Goal: Task Accomplishment & Management: Manage account settings

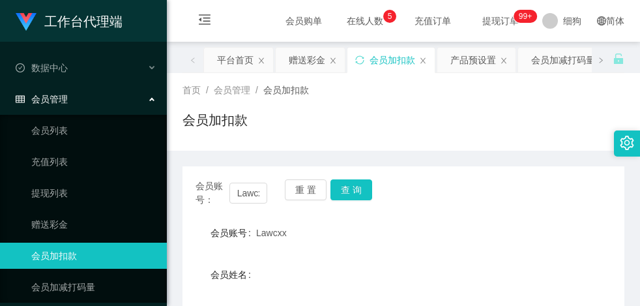
scroll to position [42, 0]
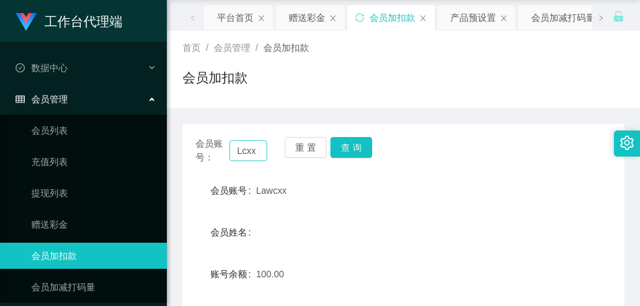
type input "cxx"
drag, startPoint x: 255, startPoint y: 153, endPoint x: 198, endPoint y: 151, distance: 56.8
click at [198, 151] on div "会员账号： cxx" at bounding box center [232, 150] width 72 height 27
type input "91142079"
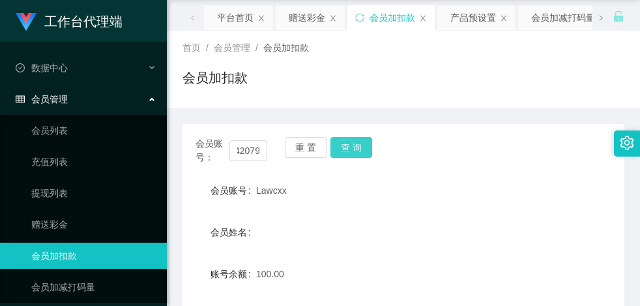
click at [358, 142] on button "查 询" at bounding box center [352, 147] width 42 height 21
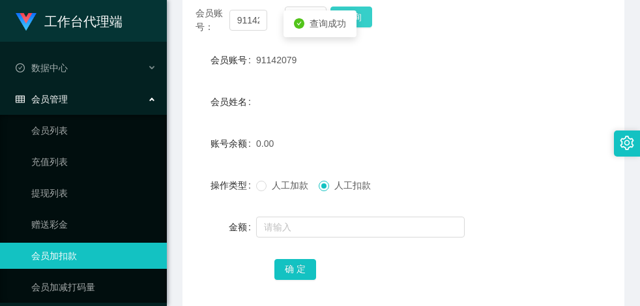
scroll to position [238, 0]
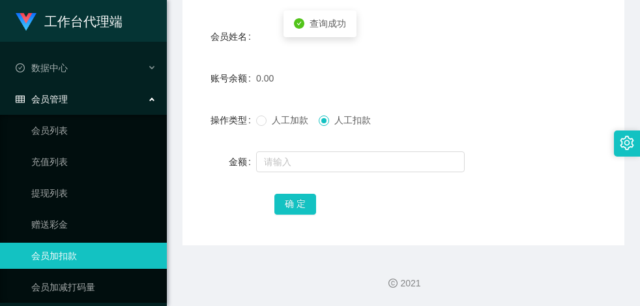
click at [268, 121] on span "人工加款" at bounding box center [290, 120] width 47 height 10
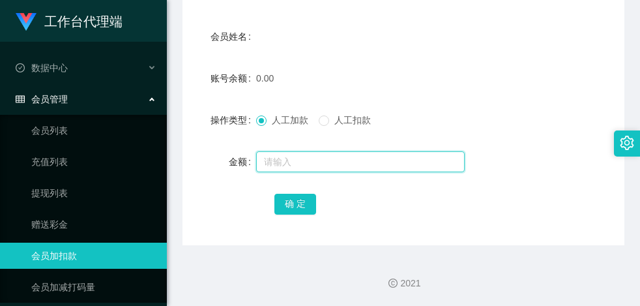
click at [291, 167] on input "text" at bounding box center [360, 161] width 209 height 21
type input "100"
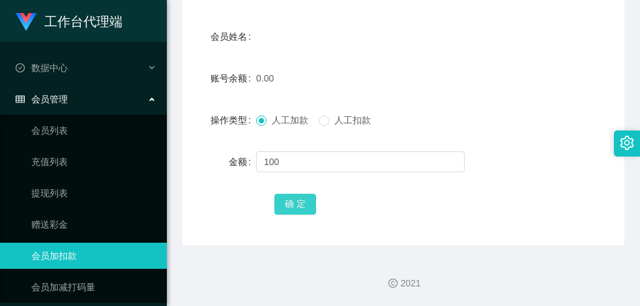
click at [291, 198] on button "确 定" at bounding box center [295, 204] width 42 height 21
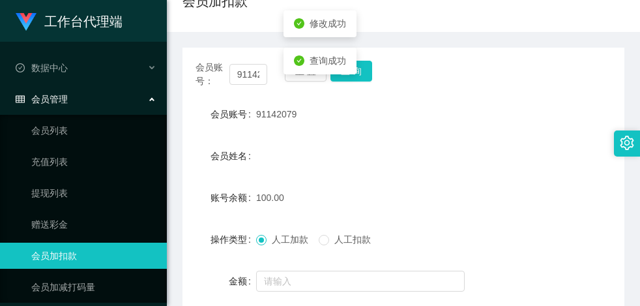
scroll to position [130, 0]
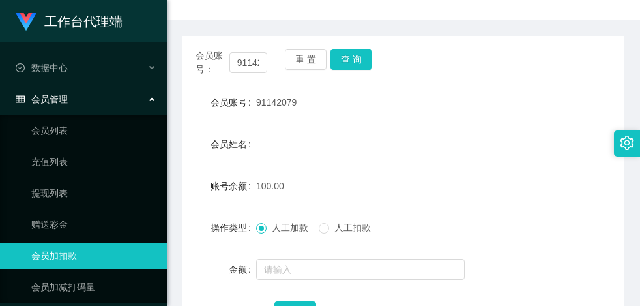
click at [442, 97] on div "91142079" at bounding box center [385, 102] width 258 height 26
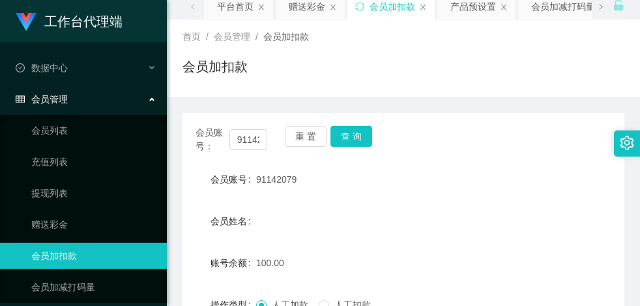
scroll to position [0, 0]
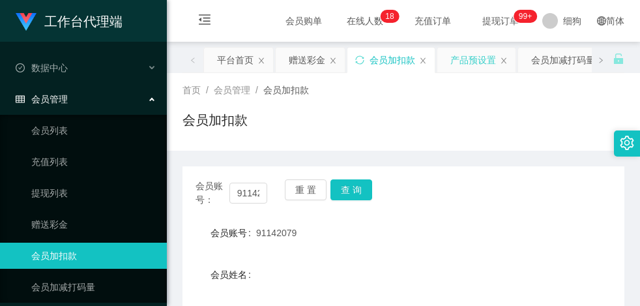
click at [460, 59] on div "产品预设置" at bounding box center [474, 60] width 46 height 25
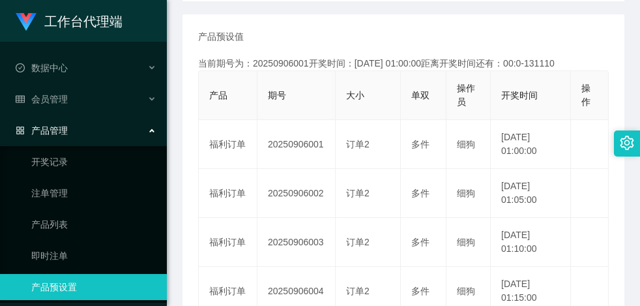
scroll to position [261, 0]
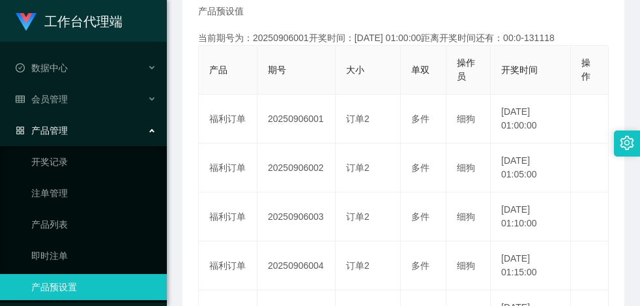
click at [628, 231] on main "关闭左侧 关闭右侧 关闭其它 刷新页面 平台首页 赠送彩金 会员加扣款 产品预设置 会员加减打码量 即时注单 产品列表 首页 / 产品管理 / 产品预设置 /…" at bounding box center [403, 211] width 473 height 860
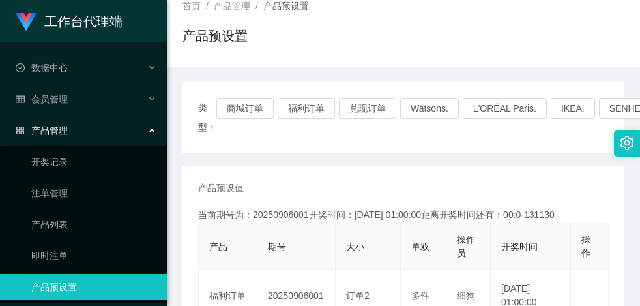
scroll to position [65, 0]
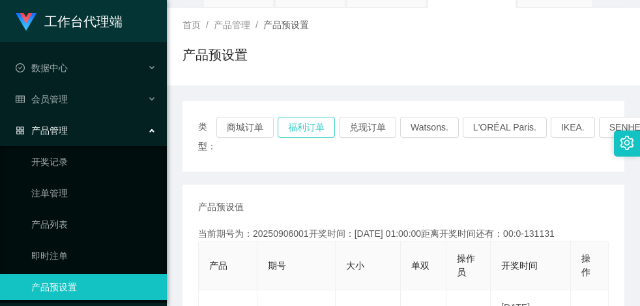
click at [297, 126] on button "福利订单" at bounding box center [306, 127] width 57 height 21
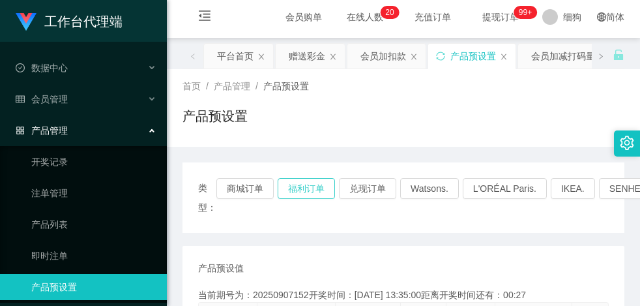
scroll to position [0, 0]
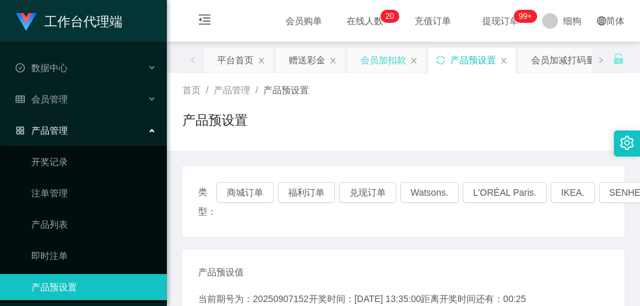
drag, startPoint x: 367, startPoint y: 56, endPoint x: 377, endPoint y: 123, distance: 68.0
click at [367, 57] on div "会员加扣款" at bounding box center [384, 60] width 46 height 25
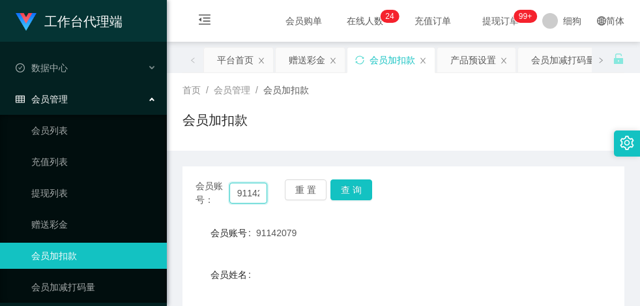
drag, startPoint x: 248, startPoint y: 194, endPoint x: 188, endPoint y: 188, distance: 59.7
click at [188, 188] on div "会员账号： 91142079 重 置 查 询" at bounding box center [404, 192] width 442 height 27
drag, startPoint x: 248, startPoint y: 194, endPoint x: 211, endPoint y: 193, distance: 37.8
click at [211, 193] on div "会员账号： 142079" at bounding box center [232, 192] width 72 height 27
type input "2079"
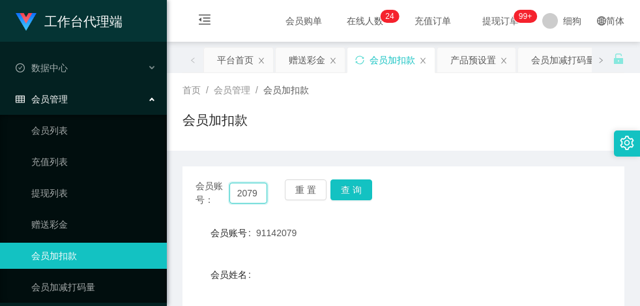
drag, startPoint x: 258, startPoint y: 193, endPoint x: 222, endPoint y: 193, distance: 35.2
click at [222, 193] on div "会员账号： 2079" at bounding box center [232, 192] width 72 height 27
paste input "fengyun1101"
type input "fengyun1101"
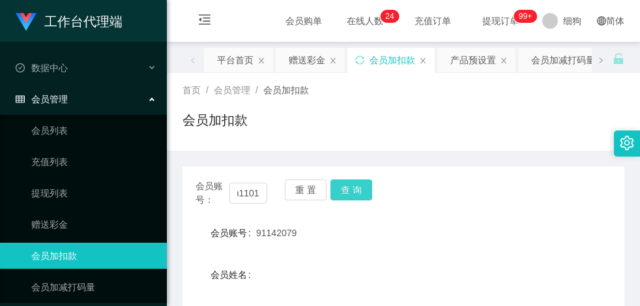
click at [360, 185] on button "查 询" at bounding box center [352, 189] width 42 height 21
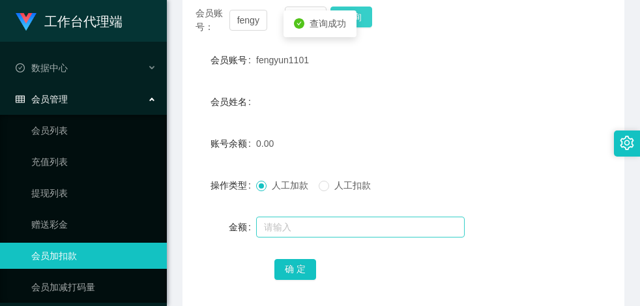
scroll to position [196, 0]
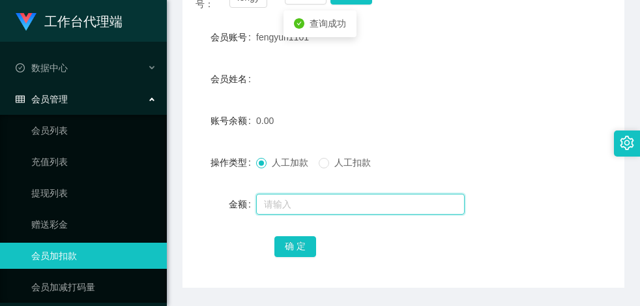
click at [296, 210] on input "text" at bounding box center [360, 204] width 209 height 21
type input "100"
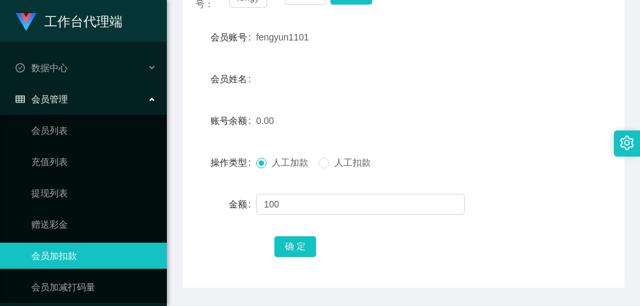
click at [304, 233] on div "确 定" at bounding box center [403, 246] width 258 height 26
click at [304, 241] on button "确 定" at bounding box center [295, 246] width 42 height 21
drag, startPoint x: 311, startPoint y: 38, endPoint x: 256, endPoint y: 40, distance: 55.5
click at [256, 40] on div "fengyun1101" at bounding box center [385, 37] width 258 height 26
copy span "fengyun1101"
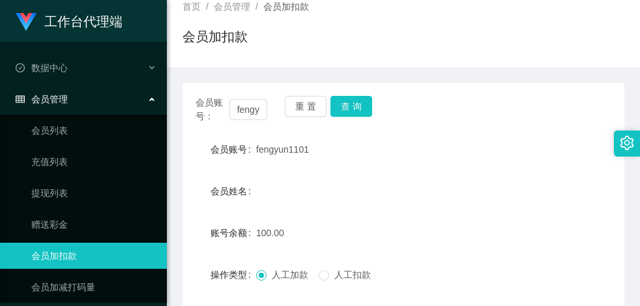
scroll to position [0, 0]
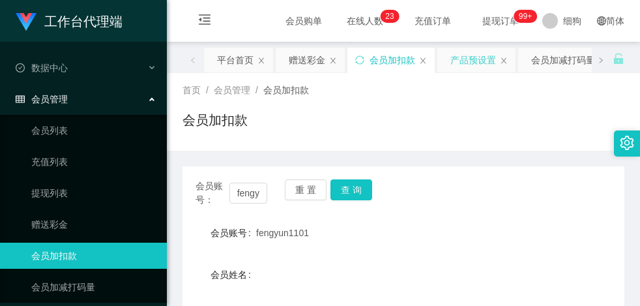
click at [458, 59] on div "产品预设置" at bounding box center [474, 60] width 46 height 25
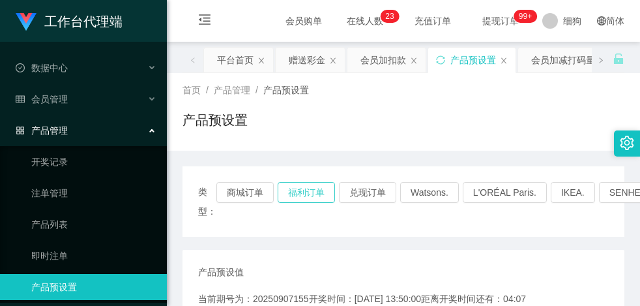
click at [301, 192] on button "福利订单" at bounding box center [306, 192] width 57 height 21
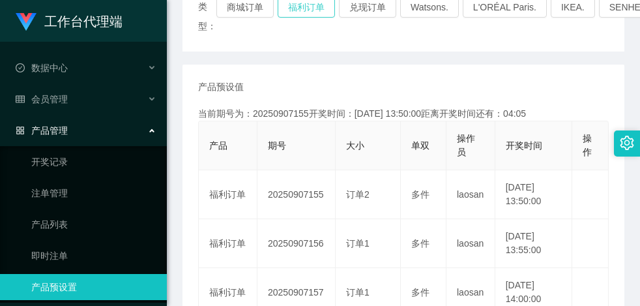
scroll to position [261, 0]
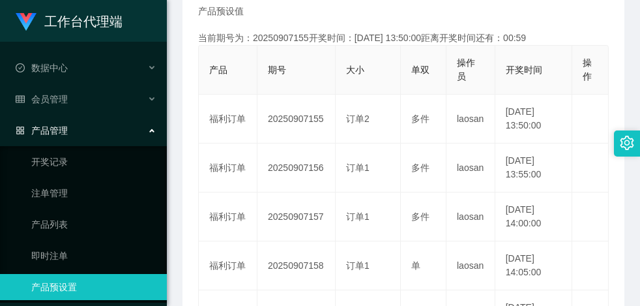
click at [625, 281] on main "关闭左侧 关闭右侧 关闭其它 刷新页面 平台首页 赠送彩金 会员加扣款 产品预设置 会员加减打码量 即时注单 产品列表 首页 / 产品管理 / 产品预设置 /…" at bounding box center [403, 211] width 473 height 860
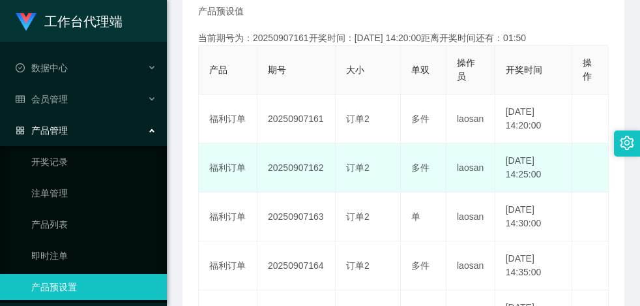
click at [357, 185] on td "订单2" at bounding box center [368, 167] width 65 height 49
